Goal: Transaction & Acquisition: Purchase product/service

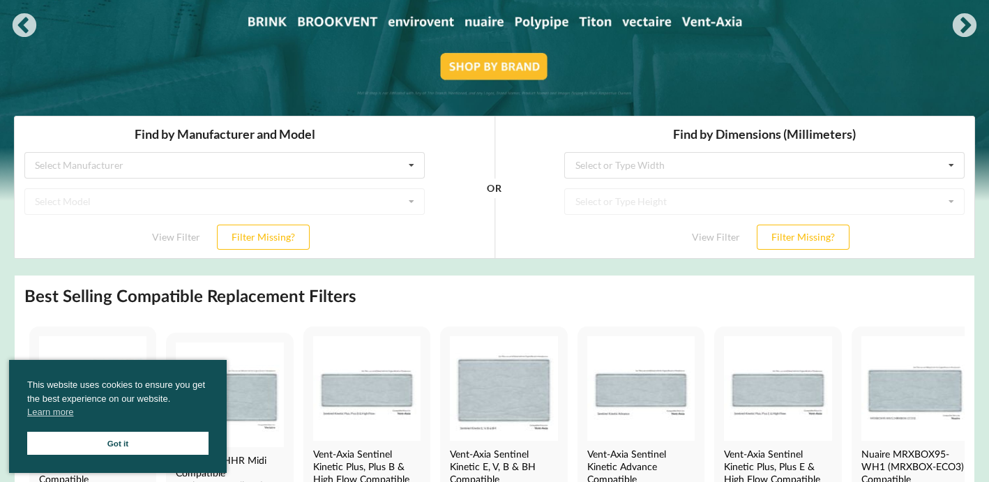
scroll to position [216, 0]
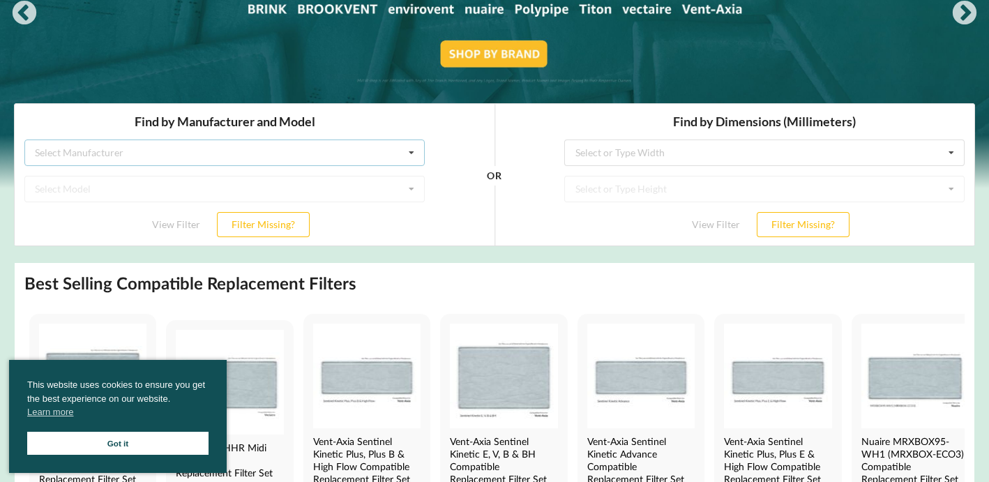
click at [357, 159] on div "Select Manufacturer Airflow Brink Brookvent Domus Envirovent Flakt Heatrae Sadi…" at bounding box center [224, 152] width 400 height 27
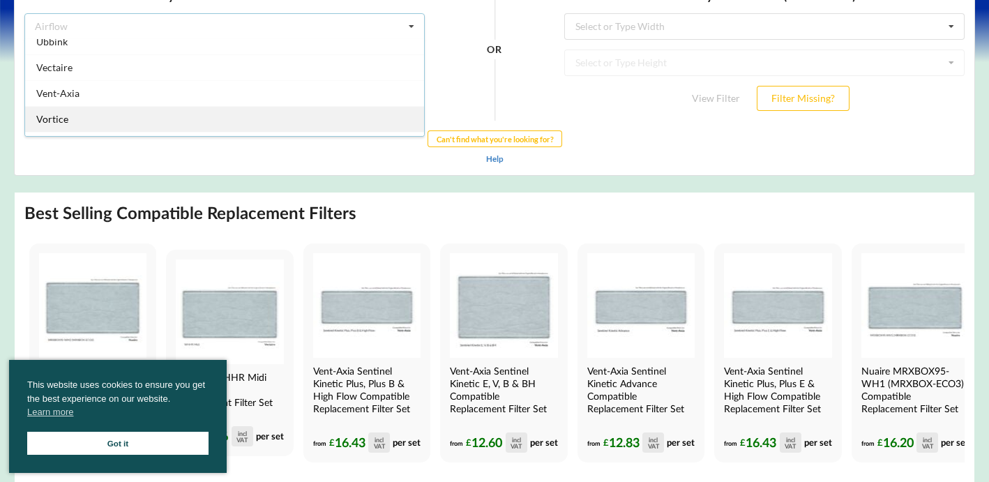
scroll to position [343, 0]
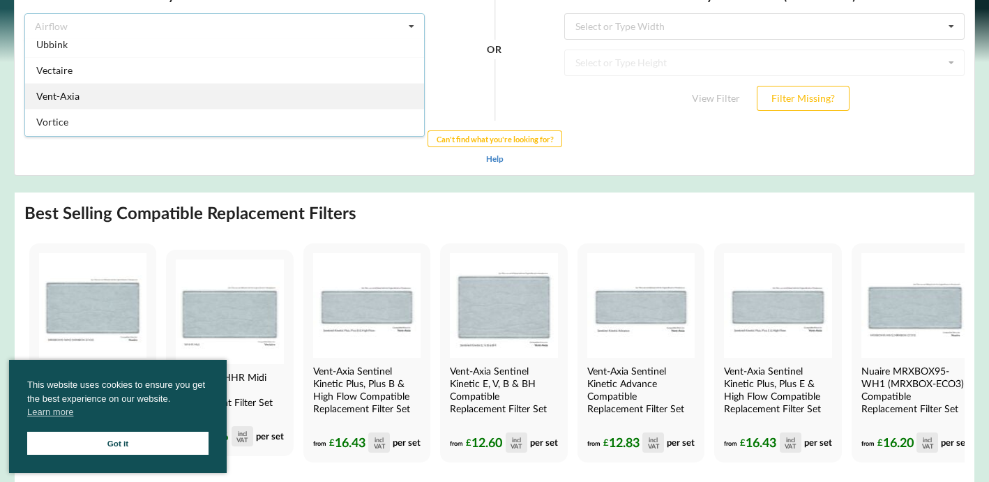
click at [298, 91] on div "Vent-Axia" at bounding box center [224, 96] width 399 height 26
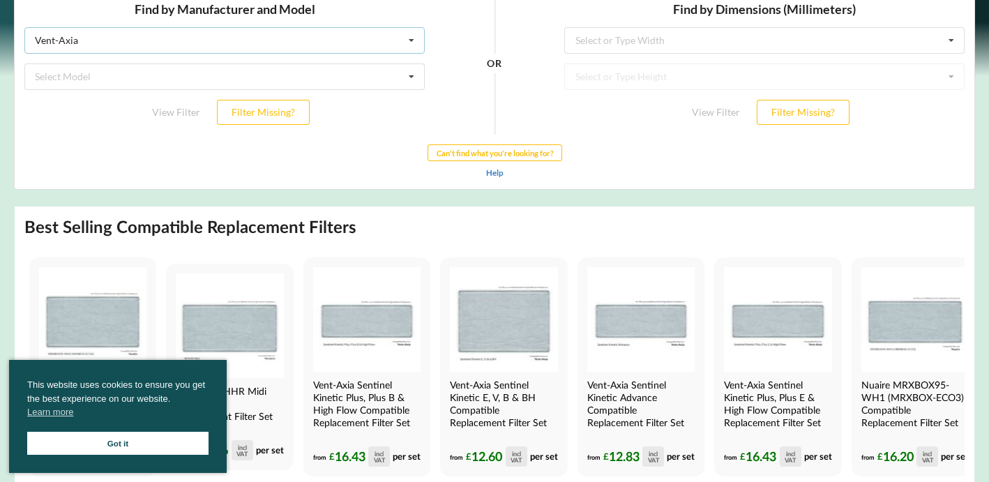
scroll to position [313, 0]
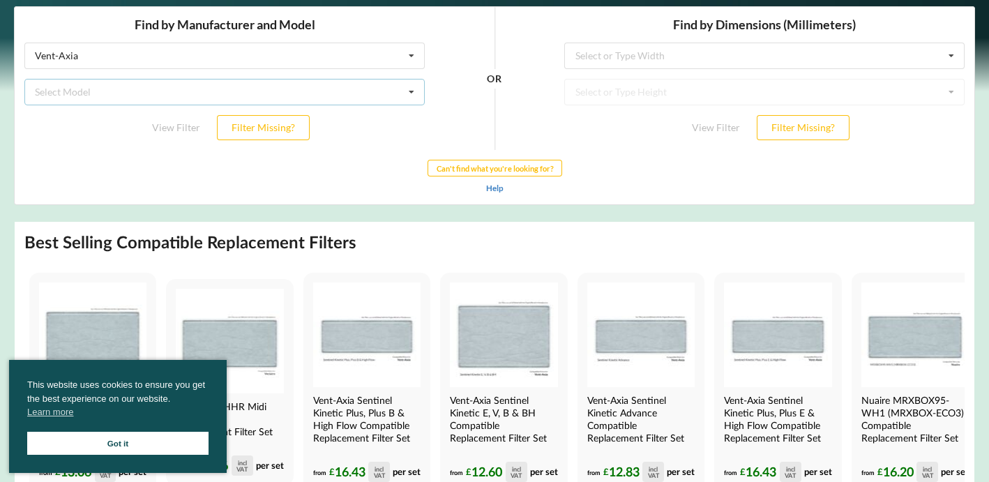
click at [350, 94] on div "Select Model Air Minder 290 Air Minder 290 Midi Air Minder 290FB Air Minder 400…" at bounding box center [224, 91] width 400 height 27
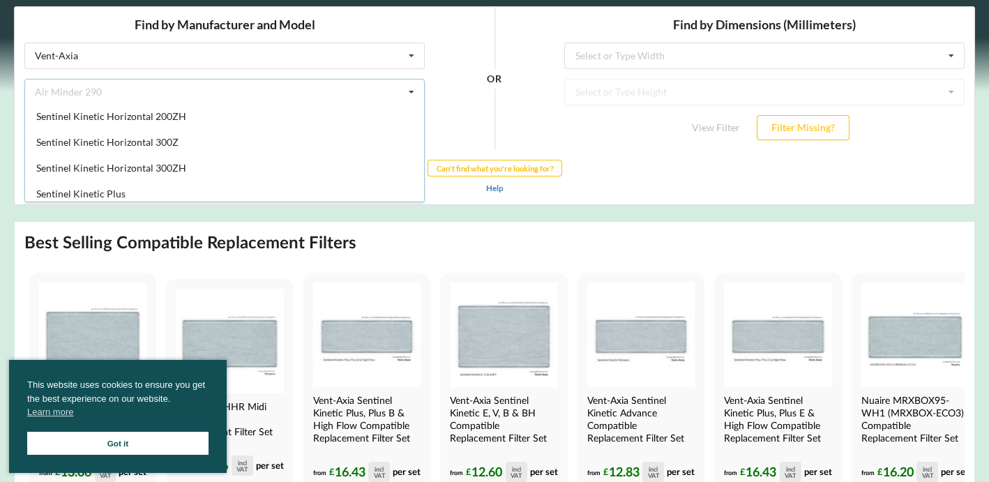
scroll to position [1245, 0]
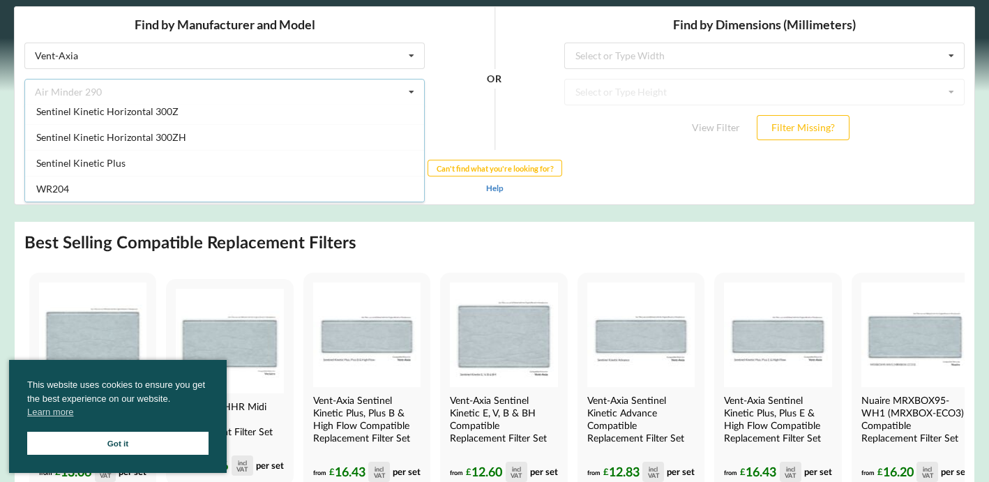
click at [610, 132] on div "View Filter Filter Missing?" at bounding box center [764, 126] width 400 height 25
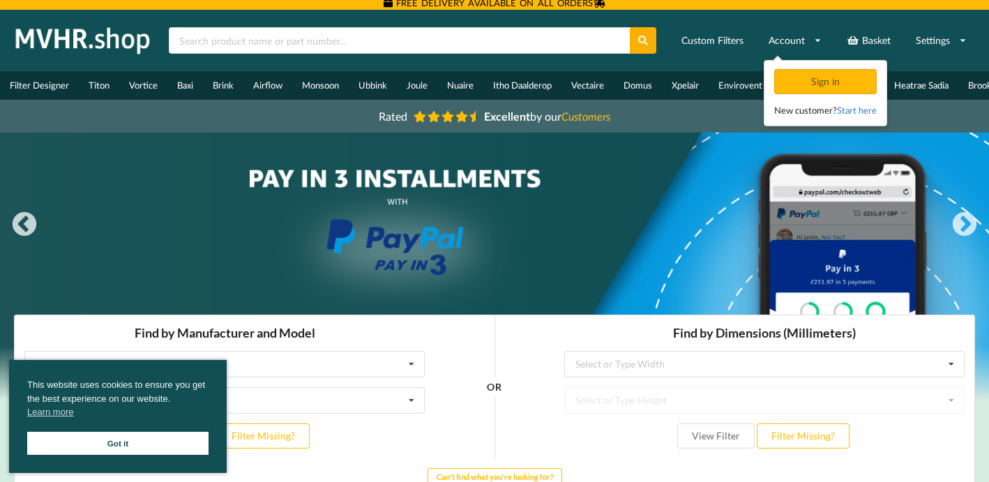
scroll to position [0, 0]
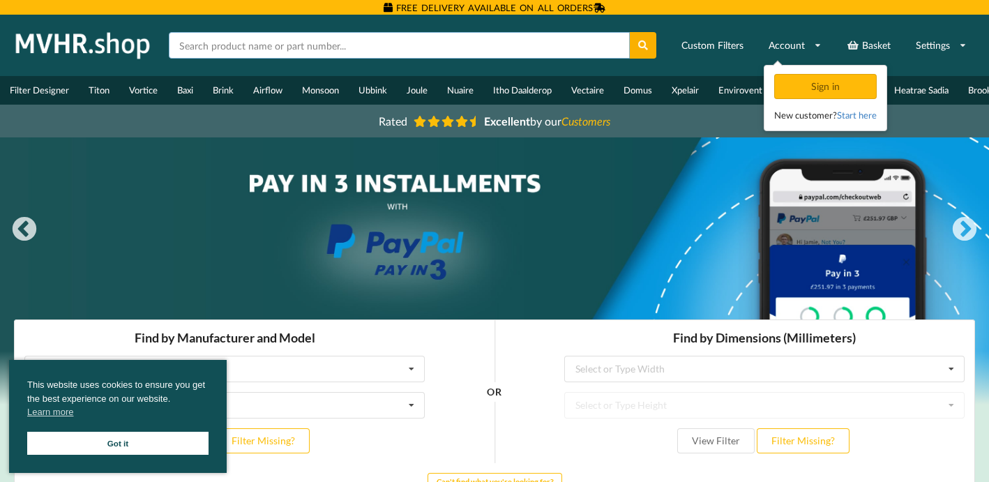
click at [330, 49] on input "text" at bounding box center [399, 45] width 461 height 27
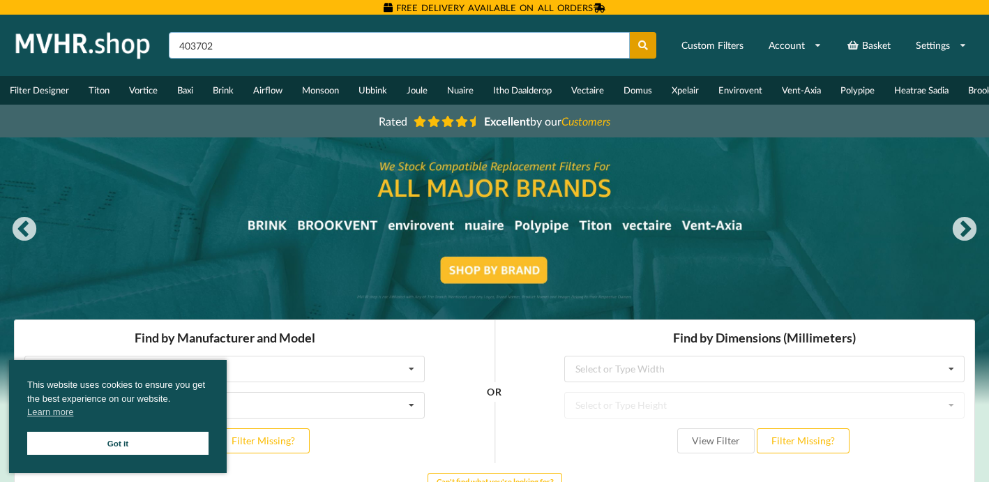
type input "403702"
click at [643, 47] on icon at bounding box center [644, 45] width 12 height 10
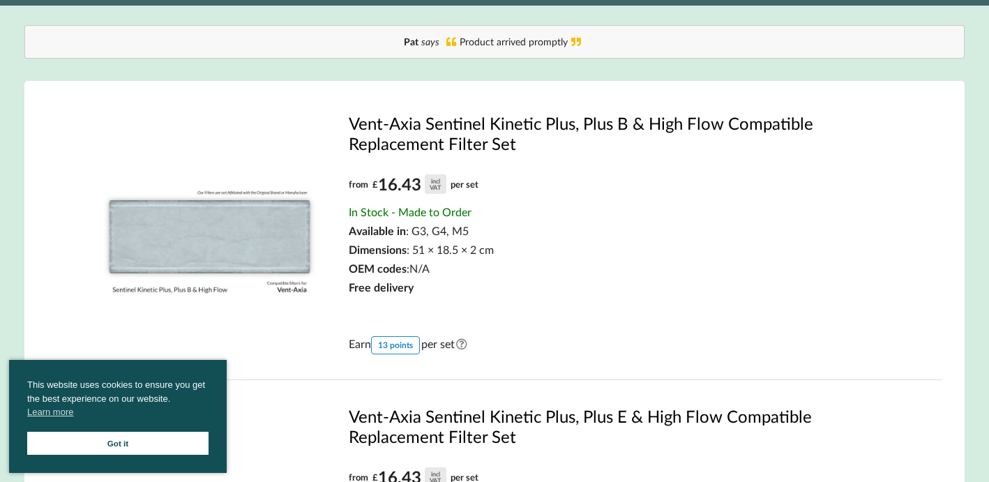
scroll to position [137, 0]
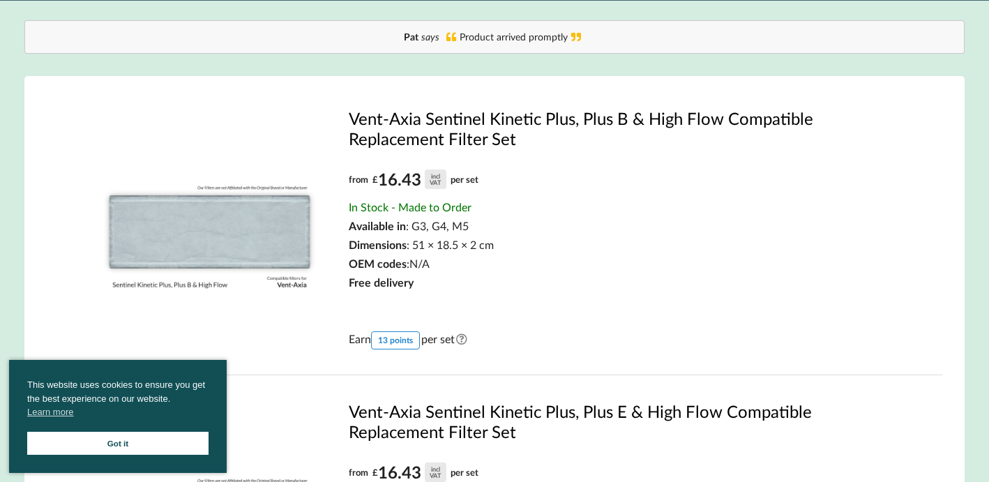
click at [471, 130] on link "Vent-Axia Sentinel Kinetic Plus, Plus B & High Flow Compatible Replacement Filt…" at bounding box center [624, 128] width 550 height 40
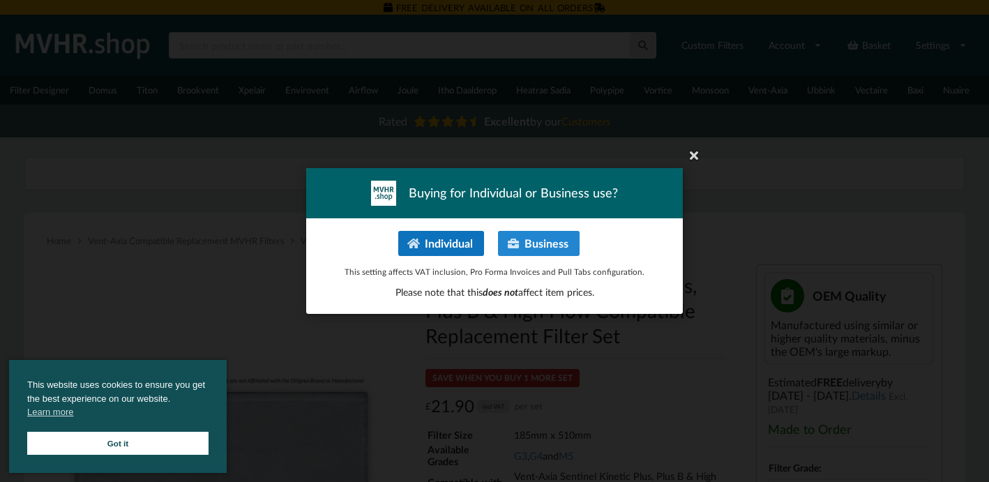
click at [456, 244] on button "Individual" at bounding box center [441, 243] width 86 height 25
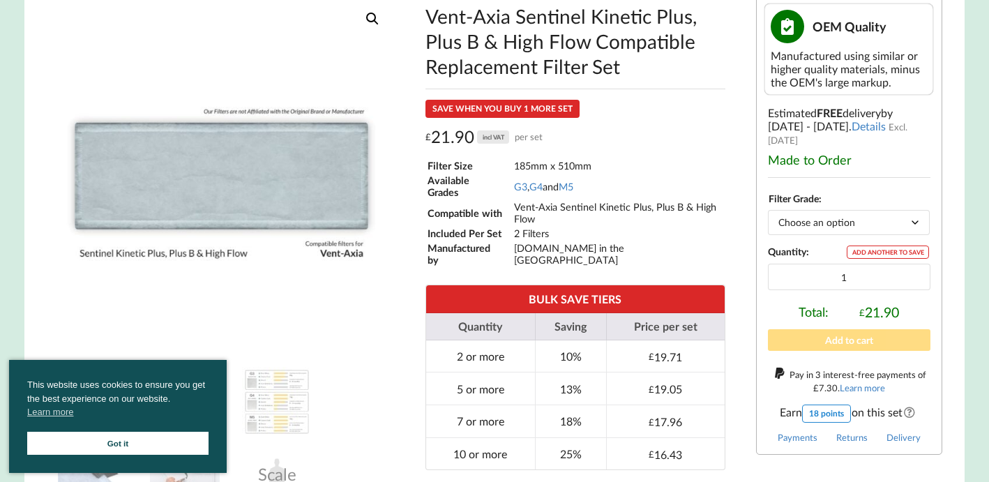
scroll to position [278, 0]
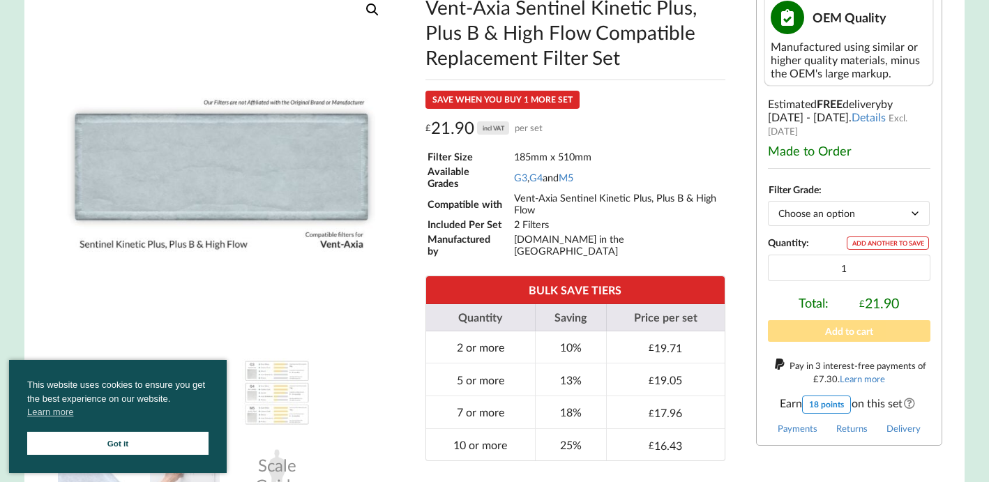
click at [841, 209] on select "Choose an option G3 G4 M5" at bounding box center [848, 213] width 161 height 24
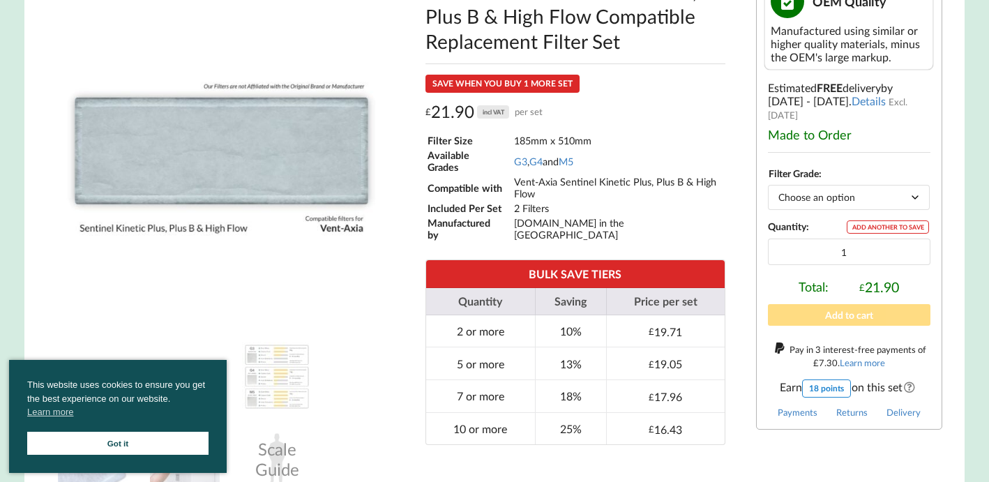
scroll to position [296, 0]
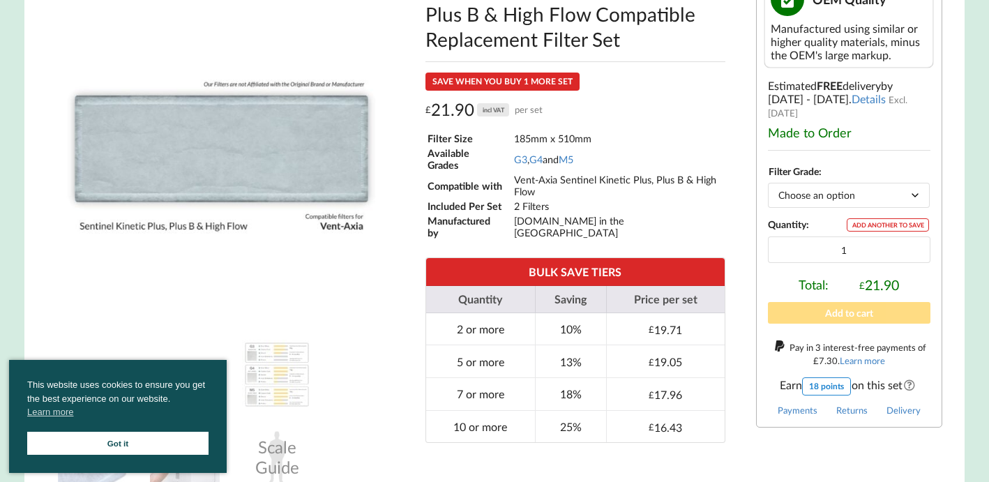
click at [835, 192] on select "Choose an option G3 G4 M5" at bounding box center [848, 195] width 161 height 24
click at [818, 188] on select "Choose an option G3 G4 M5" at bounding box center [848, 195] width 161 height 24
select select "G3"
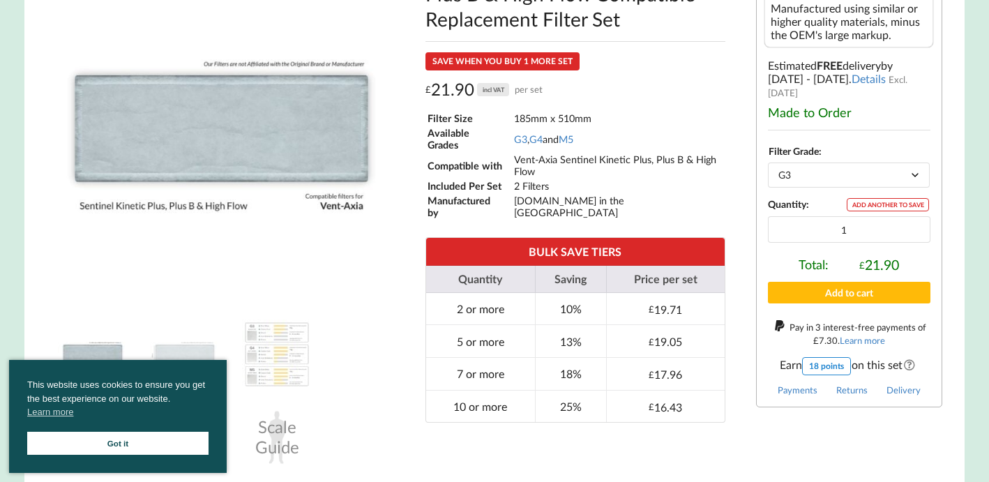
scroll to position [325, 0]
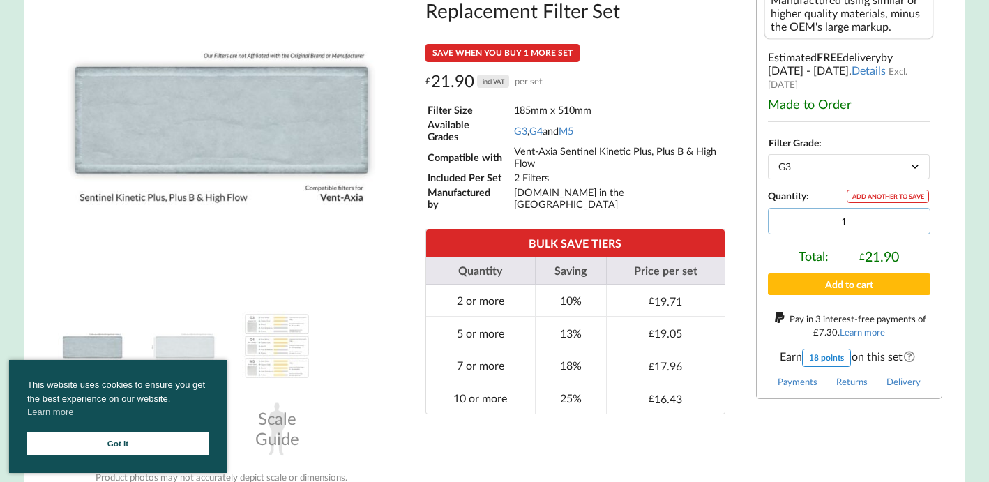
click at [849, 216] on input "1" at bounding box center [849, 221] width 162 height 27
type input "2"
click at [915, 214] on input "2" at bounding box center [849, 221] width 162 height 27
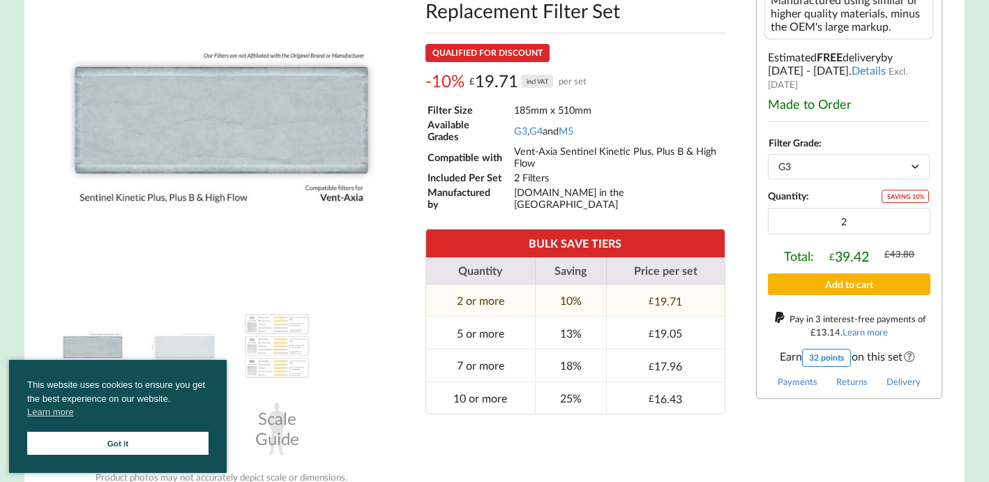
click at [851, 284] on button "Add to cart" at bounding box center [849, 284] width 162 height 22
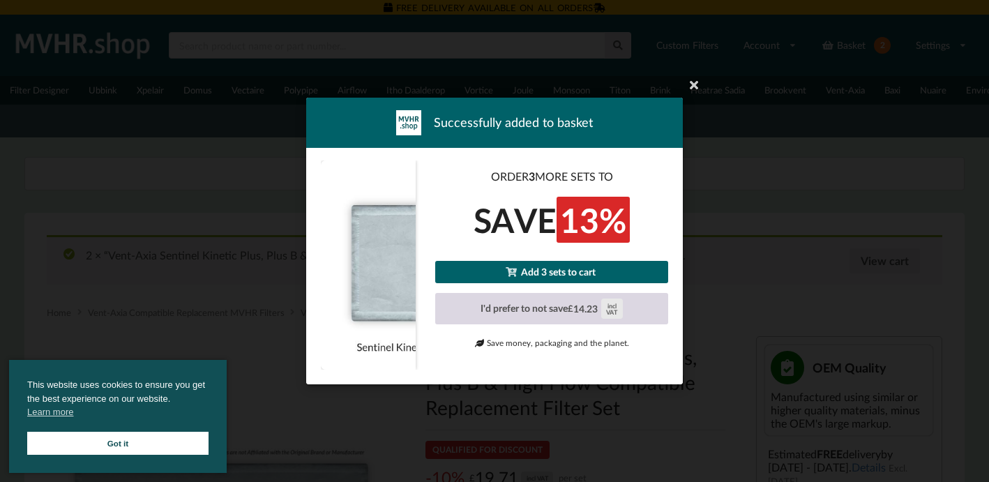
click at [573, 310] on span "£" at bounding box center [571, 308] width 6 height 9
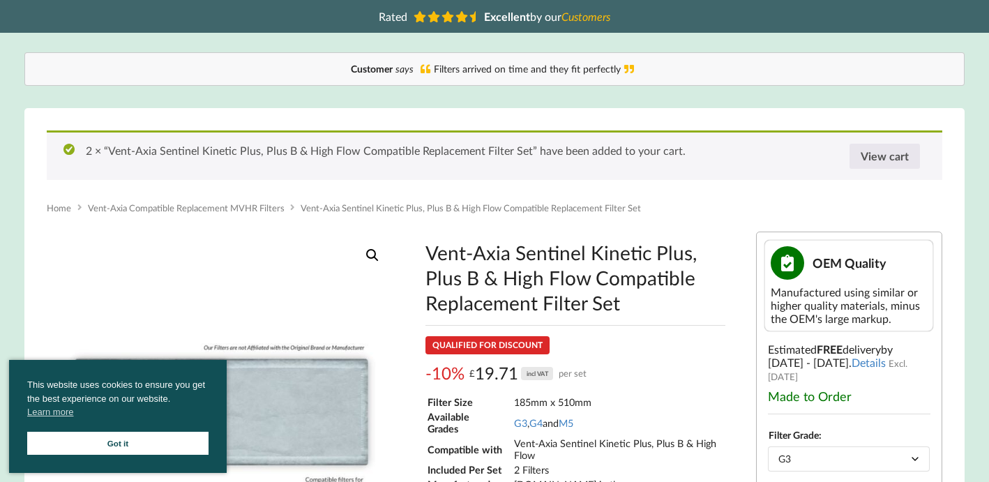
scroll to position [82, 0]
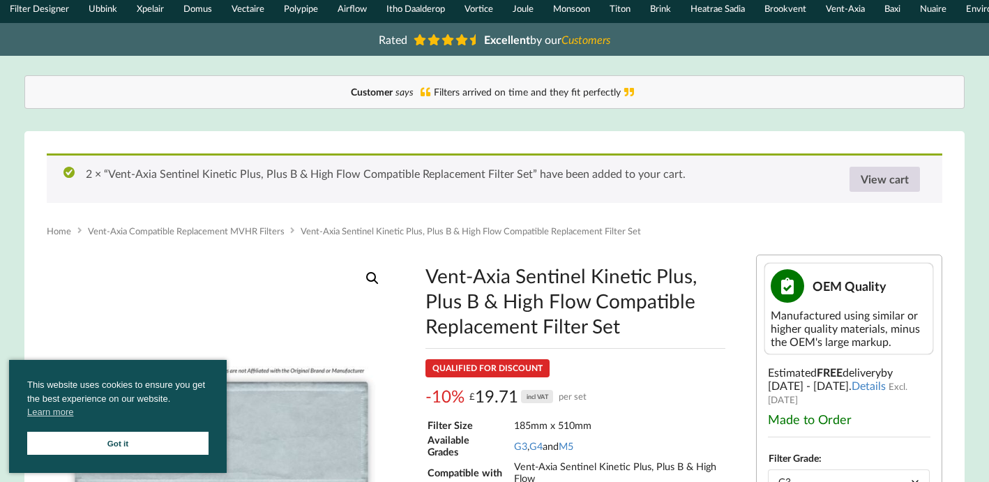
click at [882, 192] on link "View cart" at bounding box center [885, 179] width 70 height 25
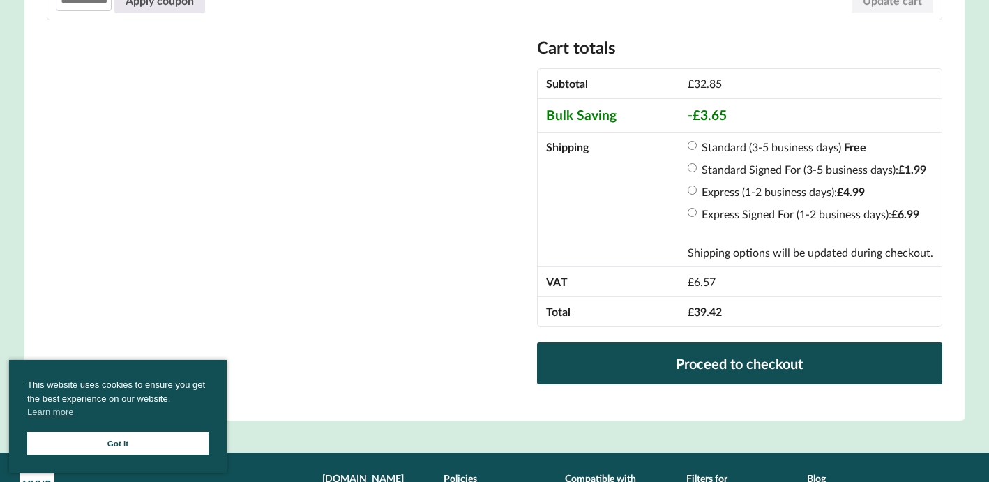
scroll to position [492, 0]
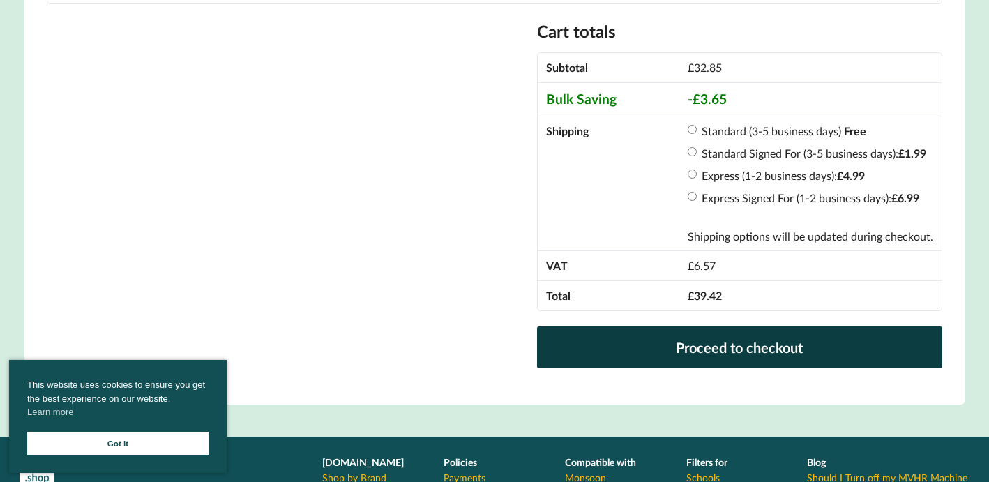
click at [729, 363] on link "Proceed to checkout" at bounding box center [739, 347] width 405 height 42
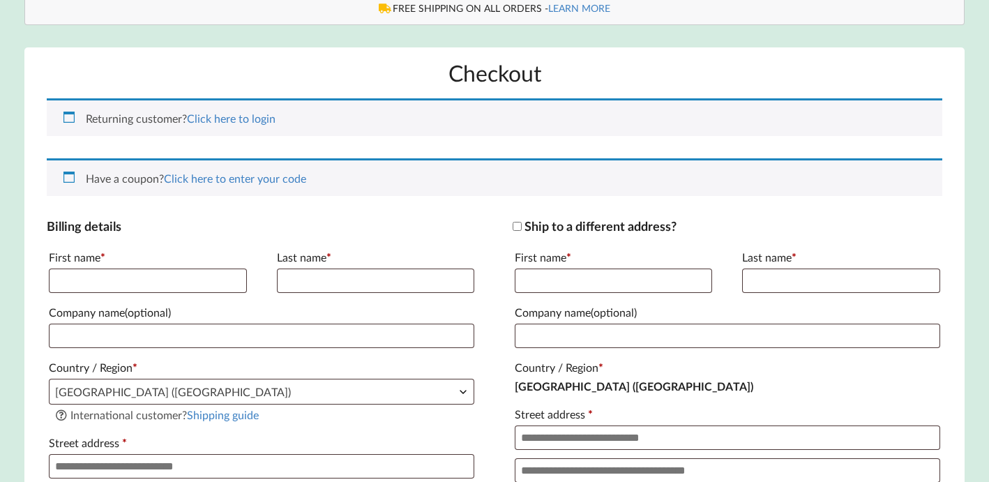
scroll to position [176, 0]
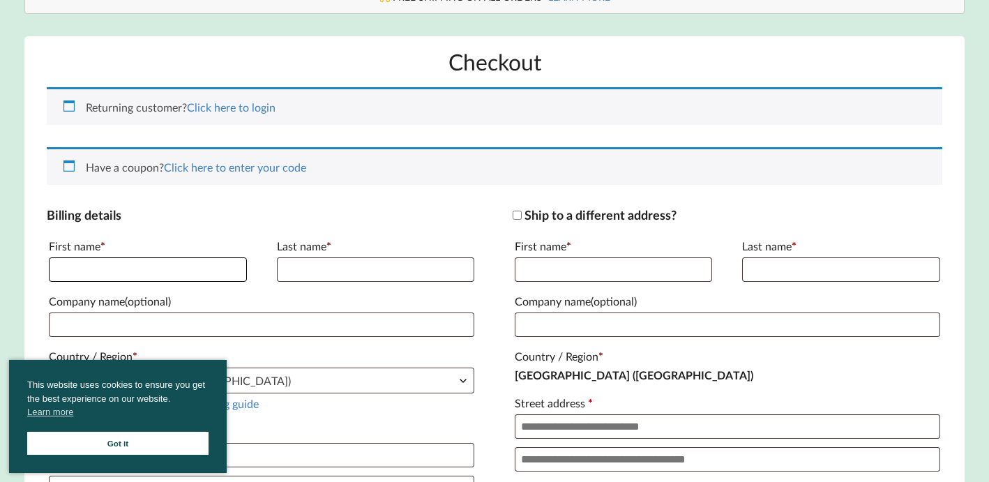
click at [171, 280] on input "First name *" at bounding box center [147, 269] width 197 height 24
type input "*****"
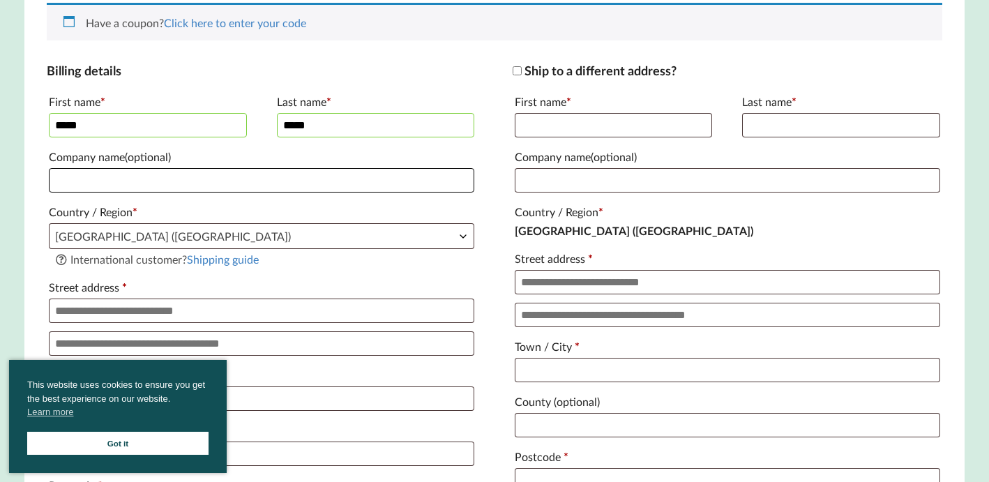
scroll to position [346, 0]
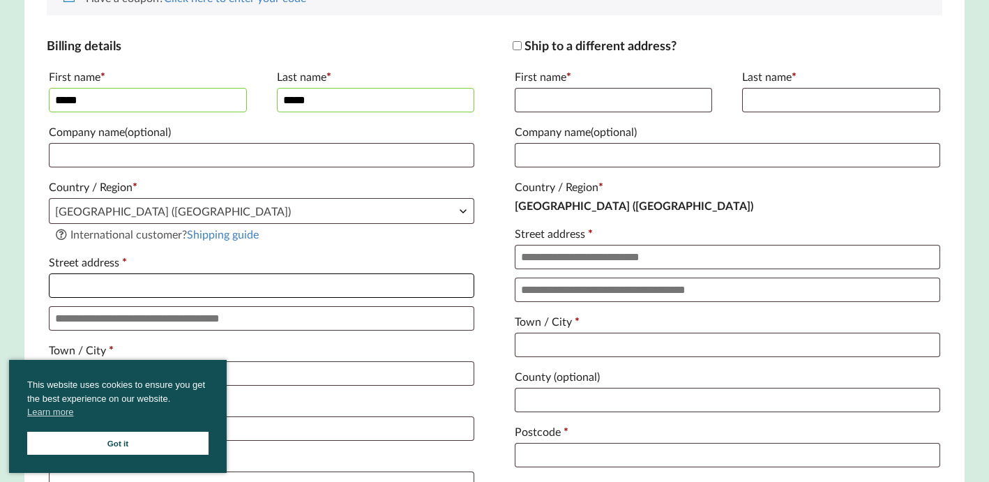
click at [168, 298] on input "Street address *" at bounding box center [262, 285] width 426 height 24
type input "**********"
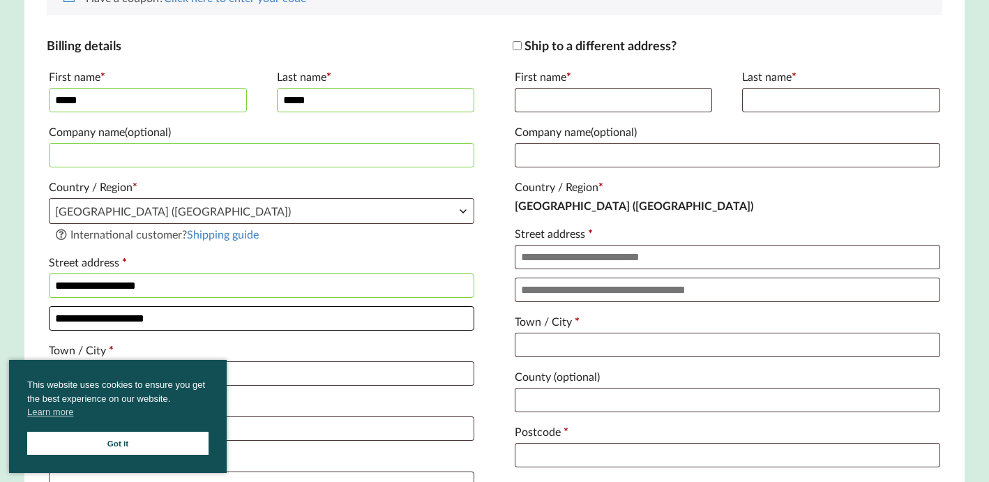
type input "**********"
click at [118, 453] on link "Got it" at bounding box center [117, 443] width 181 height 23
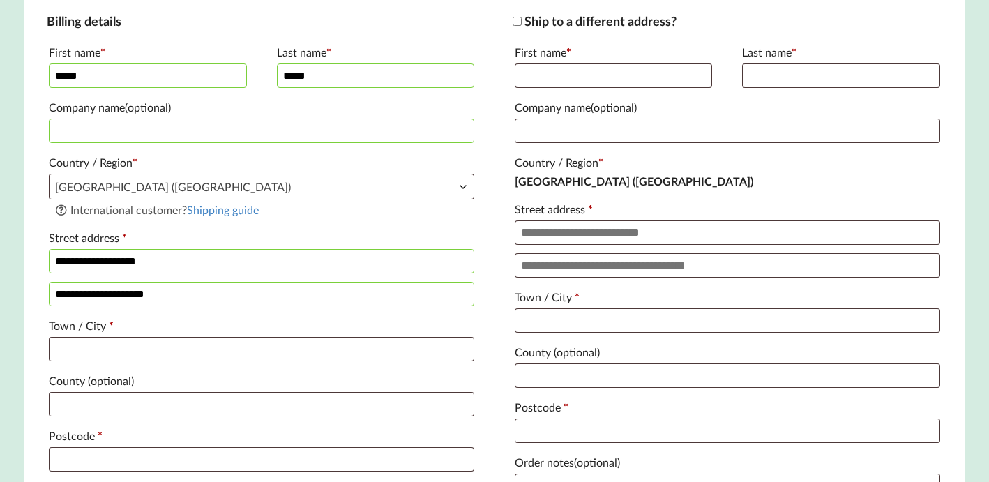
scroll to position [413, 0]
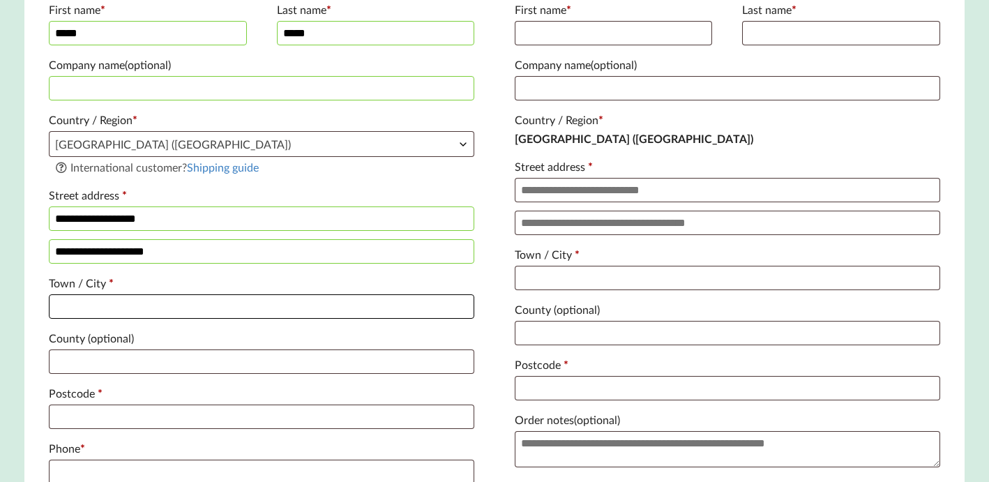
click at [161, 319] on input "Town / City *" at bounding box center [262, 306] width 426 height 24
type input "******"
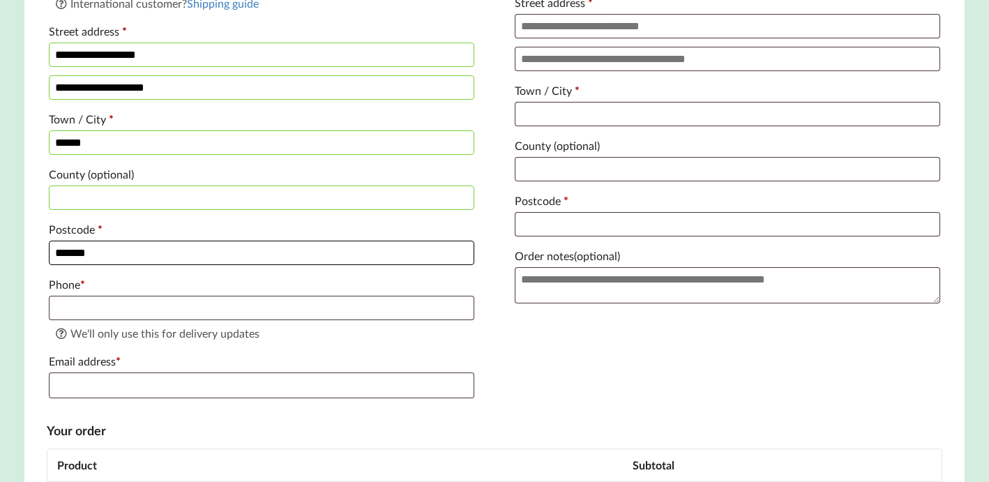
scroll to position [607, 0]
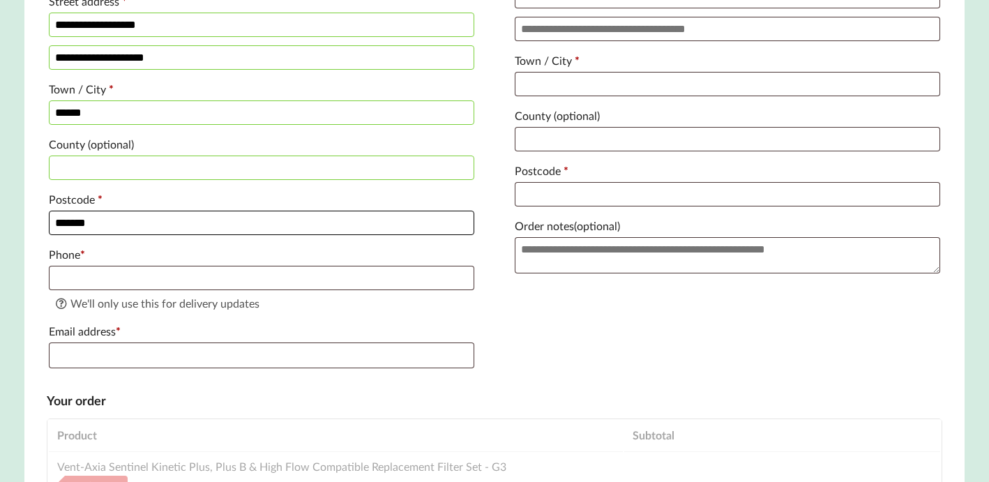
type input "*******"
click at [189, 290] on input "Phone *" at bounding box center [262, 278] width 426 height 24
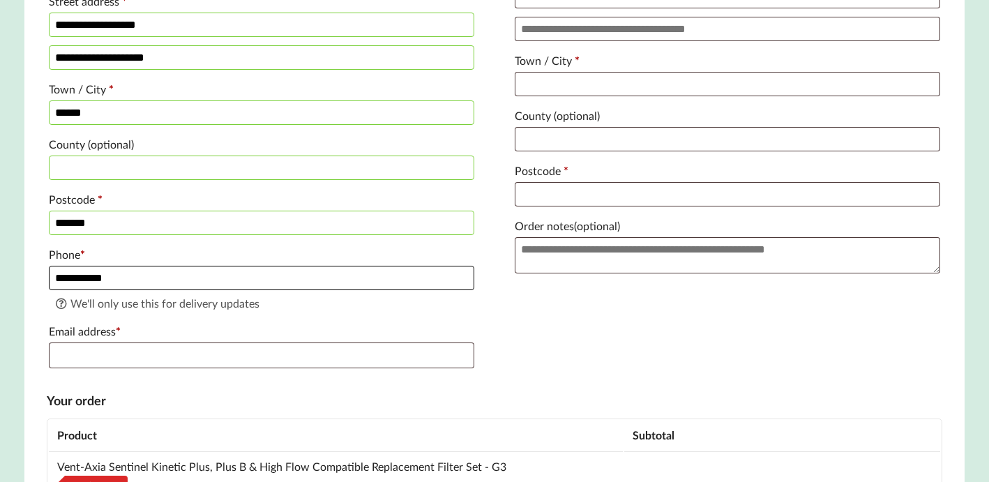
type input "**********"
click at [191, 368] on input "Email address *" at bounding box center [262, 355] width 426 height 26
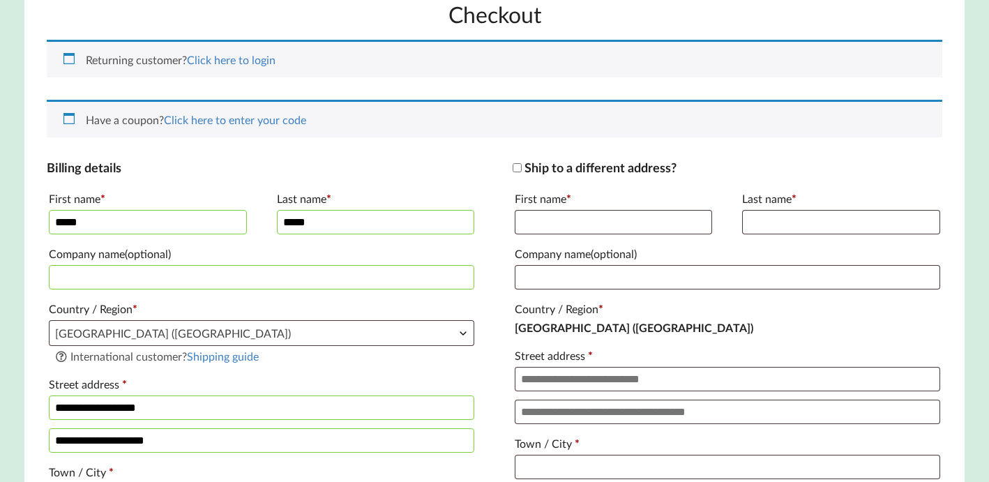
scroll to position [223, 0]
type input "[EMAIL_ADDRESS][DOMAIN_NAME]"
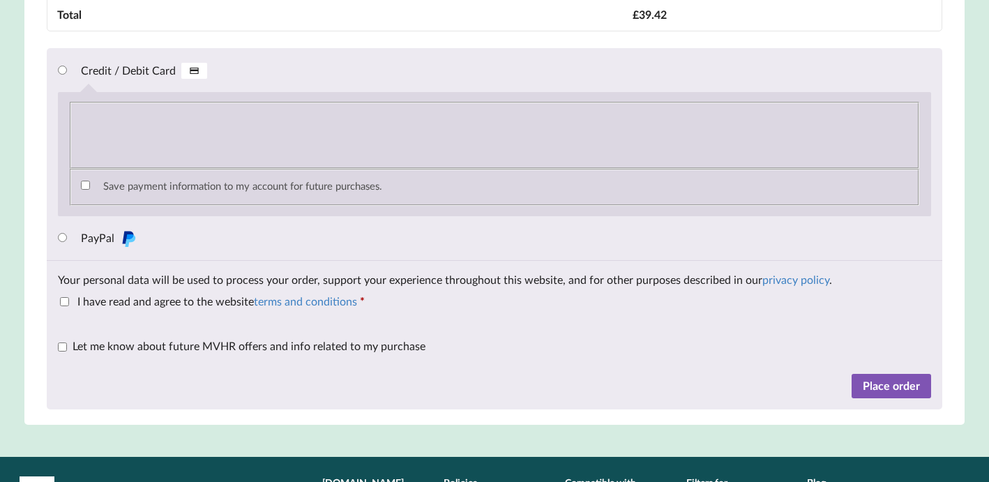
scroll to position [1407, 0]
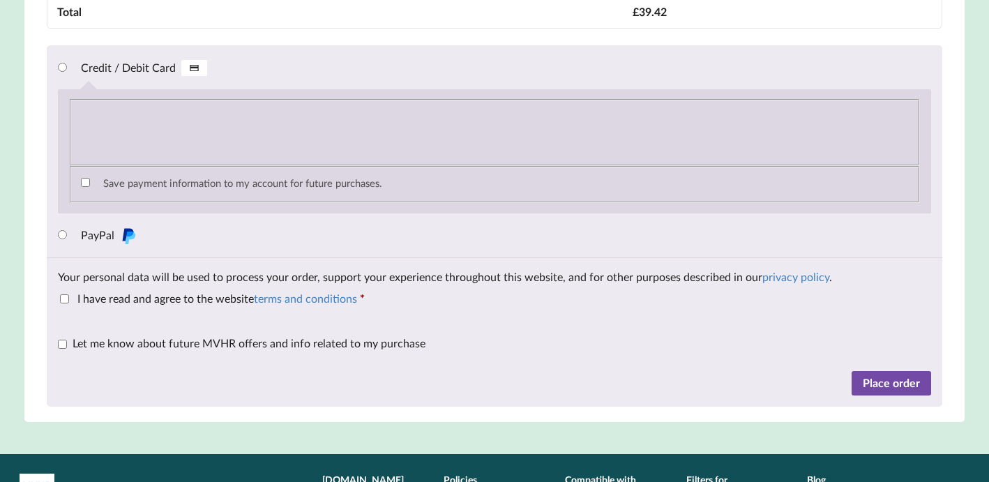
click at [889, 396] on button "Place order" at bounding box center [892, 383] width 80 height 25
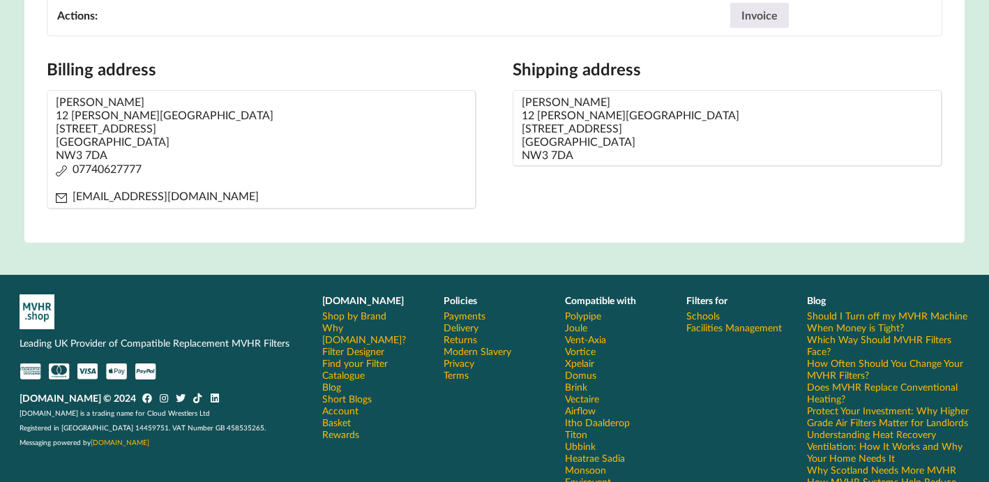
scroll to position [785, 0]
